Goal: Complete application form

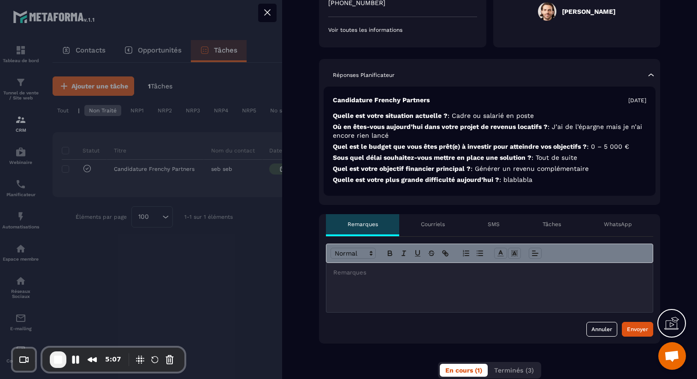
scroll to position [170, 0]
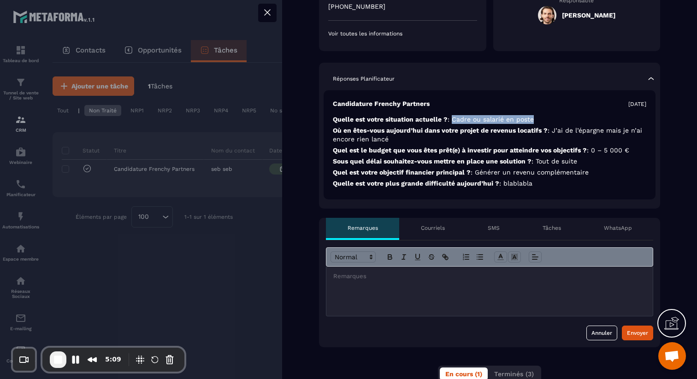
drag, startPoint x: 453, startPoint y: 117, endPoint x: 542, endPoint y: 119, distance: 88.5
click at [542, 126] on p "Quelle est votre situation actuelle ? : Cadre ou salarié en poste" at bounding box center [489, 135] width 313 height 18
drag, startPoint x: 588, startPoint y: 150, endPoint x: 633, endPoint y: 153, distance: 45.3
click at [639, 157] on p "Quel est le budget que vous êtes prêt(e) à investir pour atteindre vos objectif…" at bounding box center [489, 161] width 313 height 9
drag, startPoint x: 552, startPoint y: 162, endPoint x: 621, endPoint y: 162, distance: 69.1
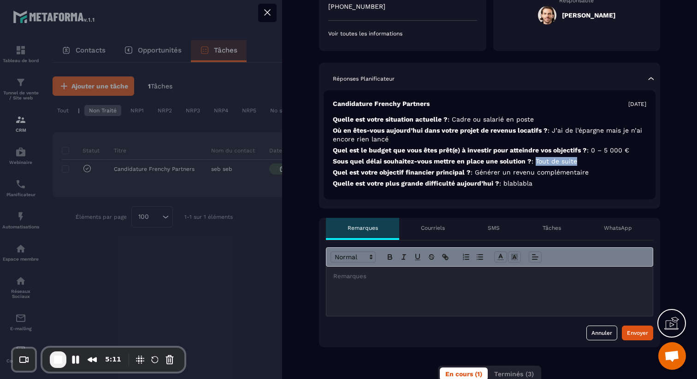
click at [621, 168] on p "Sous quel délai souhaitez-vous mettre en place une solution ? : Tout de suite" at bounding box center [489, 172] width 313 height 9
drag, startPoint x: 504, startPoint y: 184, endPoint x: 550, endPoint y: 184, distance: 46.1
click at [550, 184] on p "Quelle est votre plus grande difficulté [DATE] ? : [GEOGRAPHIC_DATA]" at bounding box center [489, 183] width 313 height 9
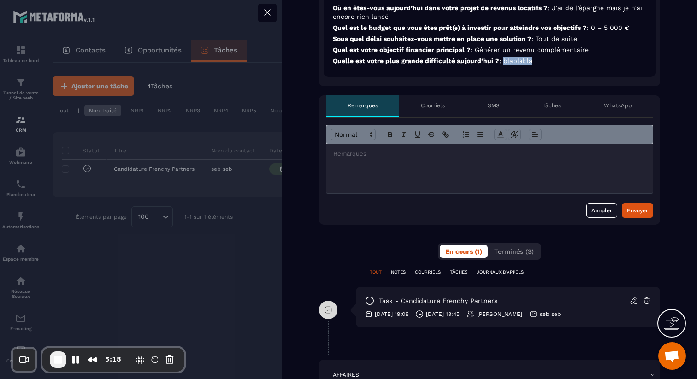
scroll to position [295, 0]
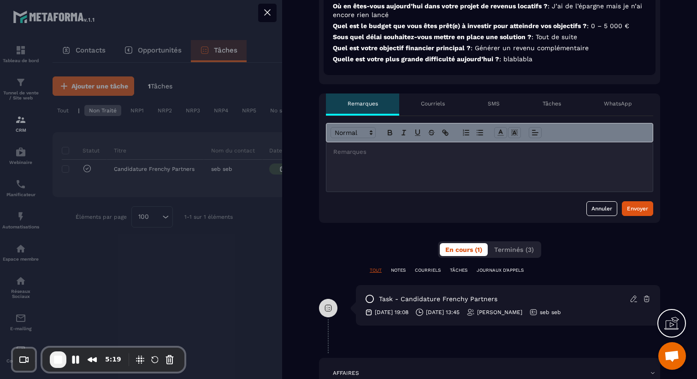
click at [375, 171] on div at bounding box center [489, 166] width 326 height 49
click at [357, 166] on div at bounding box center [489, 166] width 326 height 49
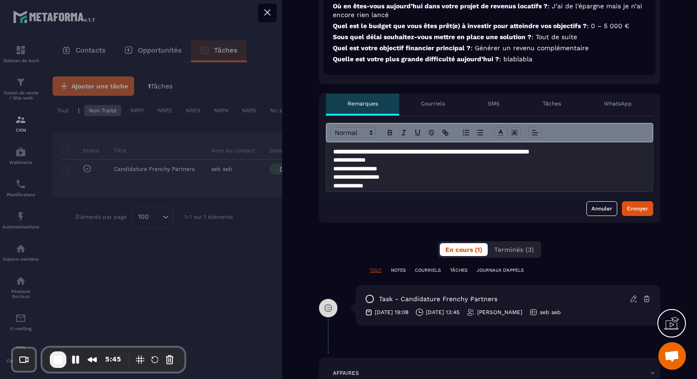
scroll to position [0, 0]
click at [644, 208] on div "Envoyer" at bounding box center [637, 208] width 21 height 9
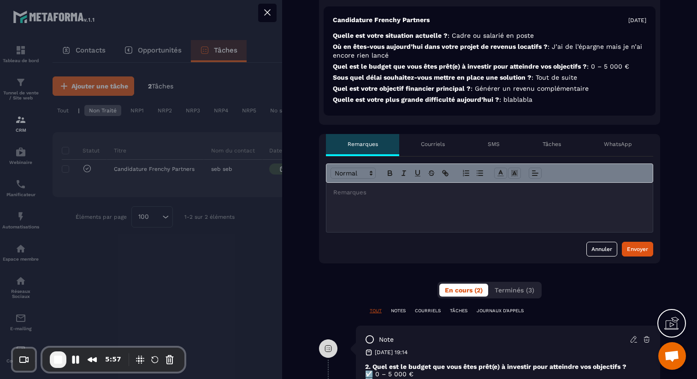
scroll to position [253, 0]
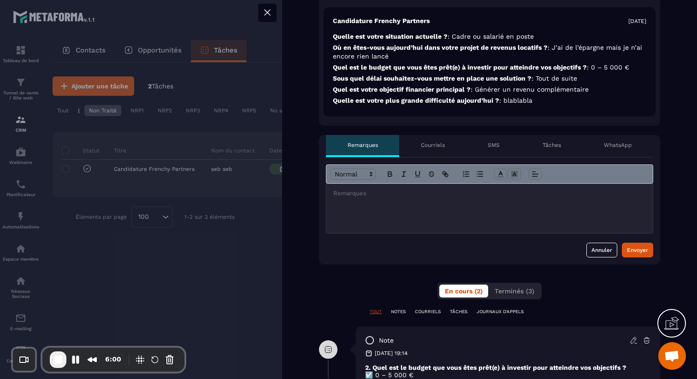
click at [439, 147] on p "Courriels" at bounding box center [433, 144] width 24 height 7
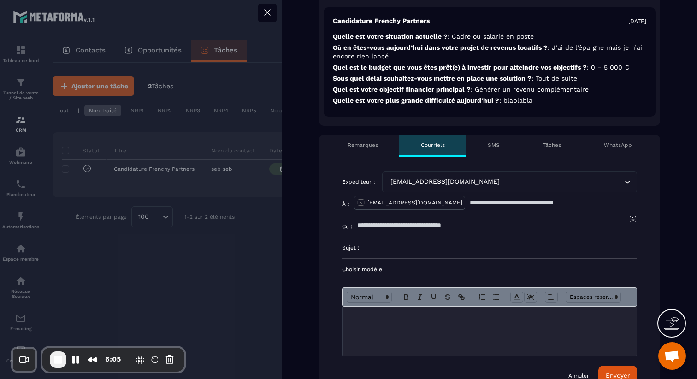
click at [445, 183] on div "[EMAIL_ADDRESS][DOMAIN_NAME]" at bounding box center [504, 182] width 235 height 10
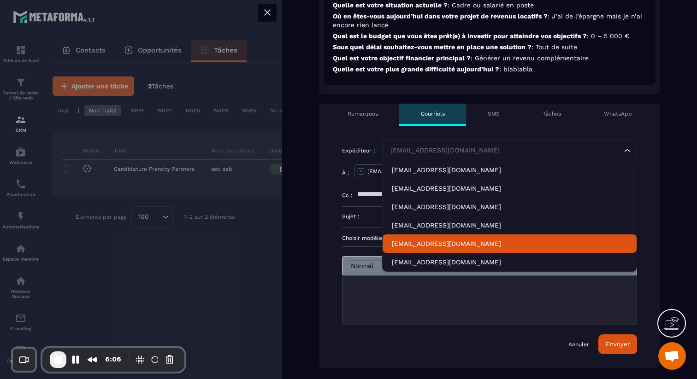
scroll to position [294, 0]
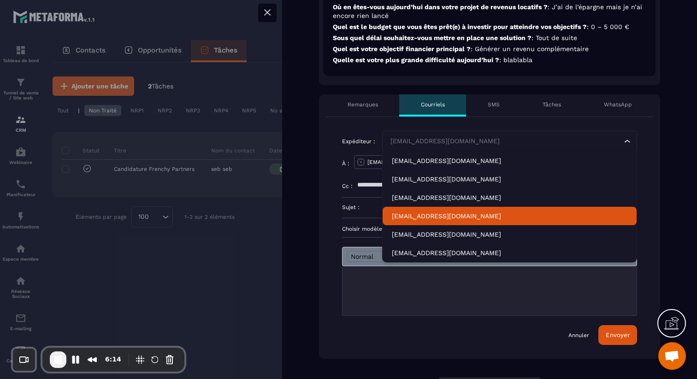
click at [443, 216] on p "[EMAIL_ADDRESS][DOMAIN_NAME]" at bounding box center [509, 215] width 235 height 9
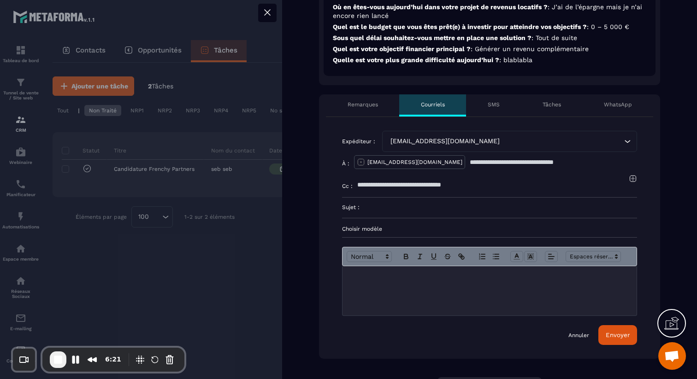
click at [574, 337] on link "Annuler" at bounding box center [578, 335] width 21 height 7
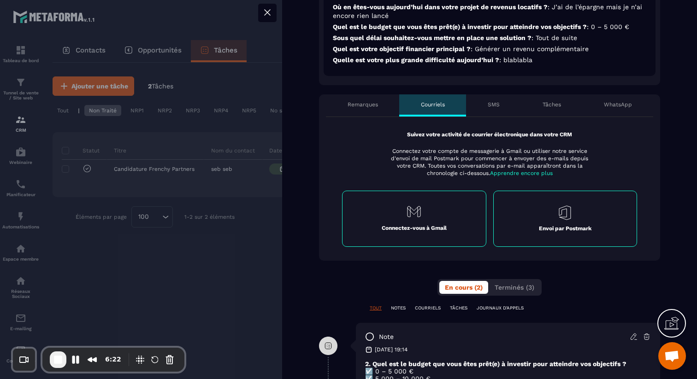
click at [415, 228] on p "Connectez-vous à Gmail" at bounding box center [413, 227] width 65 height 7
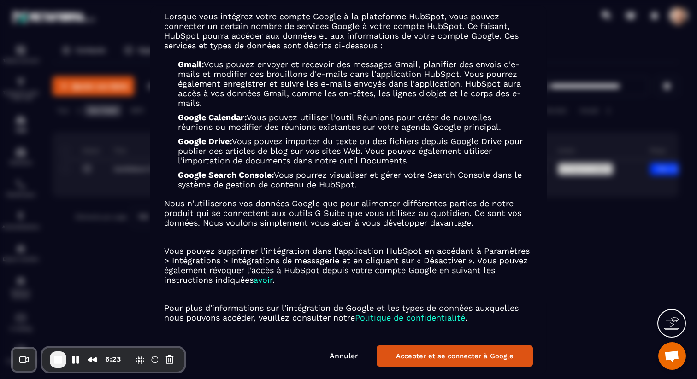
scroll to position [59, 0]
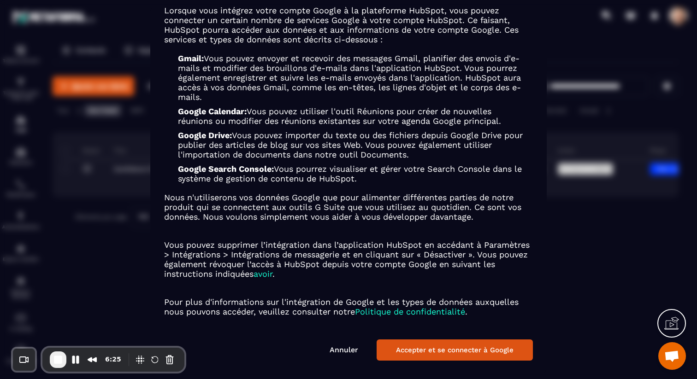
click at [422, 348] on button "Accepter et se connecter à Google" at bounding box center [454, 349] width 156 height 21
